Goal: Task Accomplishment & Management: Complete application form

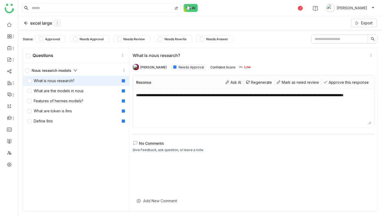
click at [37, 24] on div "excel large" at bounding box center [42, 23] width 37 height 6
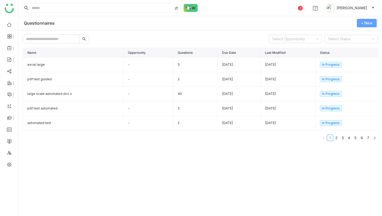
click at [365, 23] on span "+ New" at bounding box center [366, 23] width 11 height 6
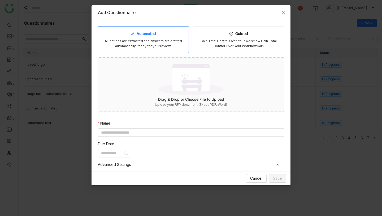
click at [185, 89] on img at bounding box center [190, 79] width 65 height 34
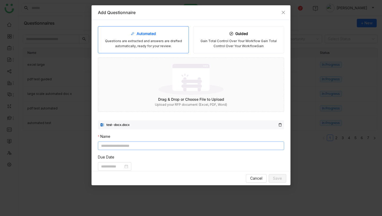
click at [170, 146] on input at bounding box center [191, 146] width 186 height 8
type input "*********"
click at [123, 168] on input at bounding box center [112, 167] width 22 height 6
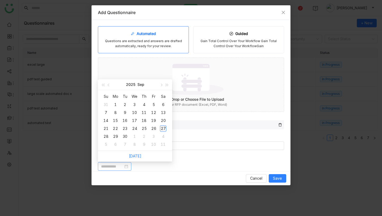
click at [163, 130] on div "27" at bounding box center [163, 128] width 6 height 6
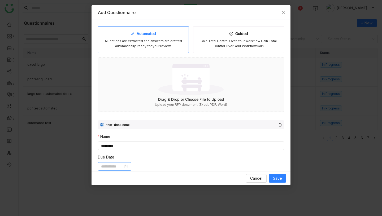
type input "**********"
click at [276, 178] on span "Save" at bounding box center [277, 178] width 9 height 6
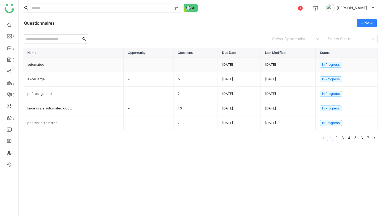
click at [92, 67] on td "automated" at bounding box center [73, 65] width 100 height 15
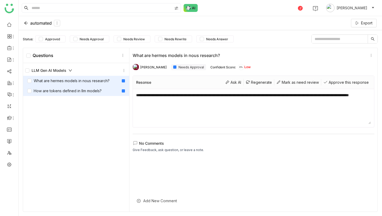
click at [92, 88] on div "How are tokens defined in llm models?" at bounding box center [64, 91] width 74 height 6
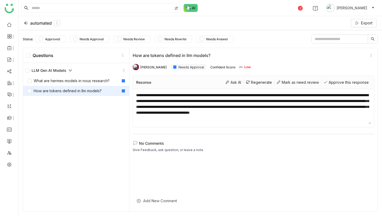
click at [28, 22] on icon at bounding box center [26, 23] width 4 height 4
